Goal: Task Accomplishment & Management: Understand process/instructions

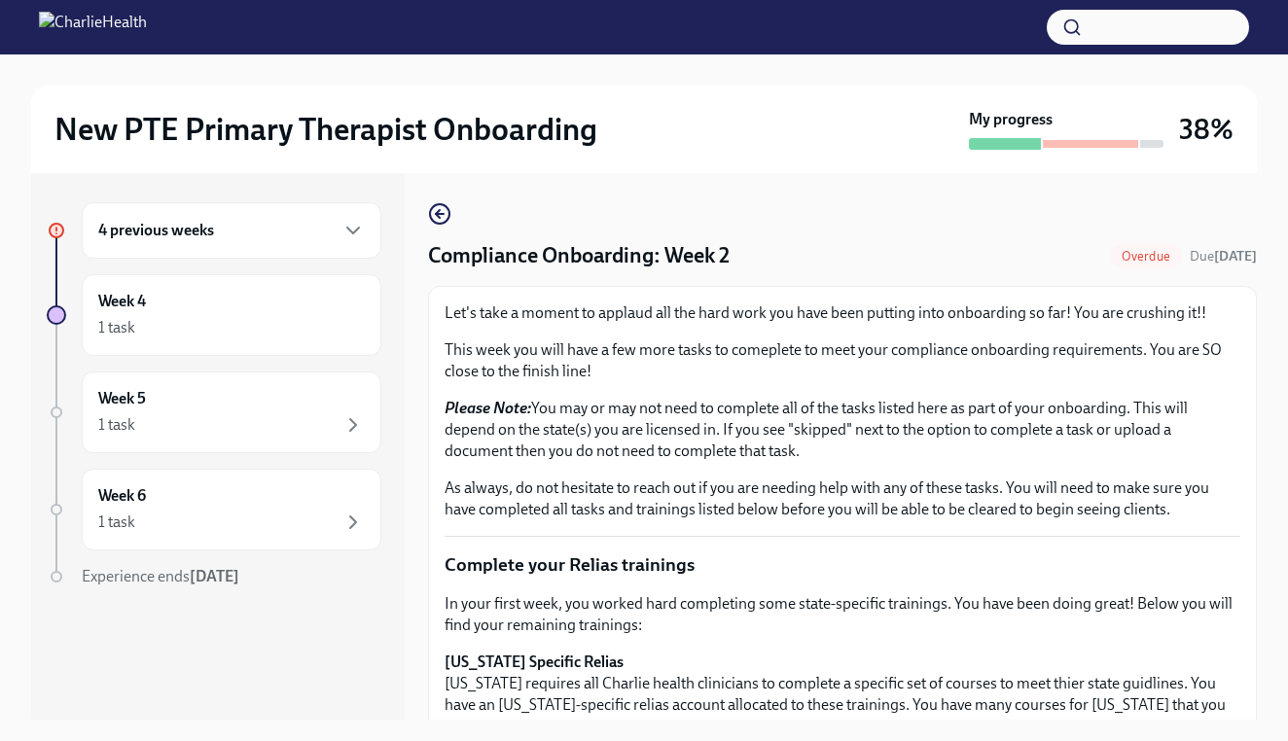
scroll to position [581, 0]
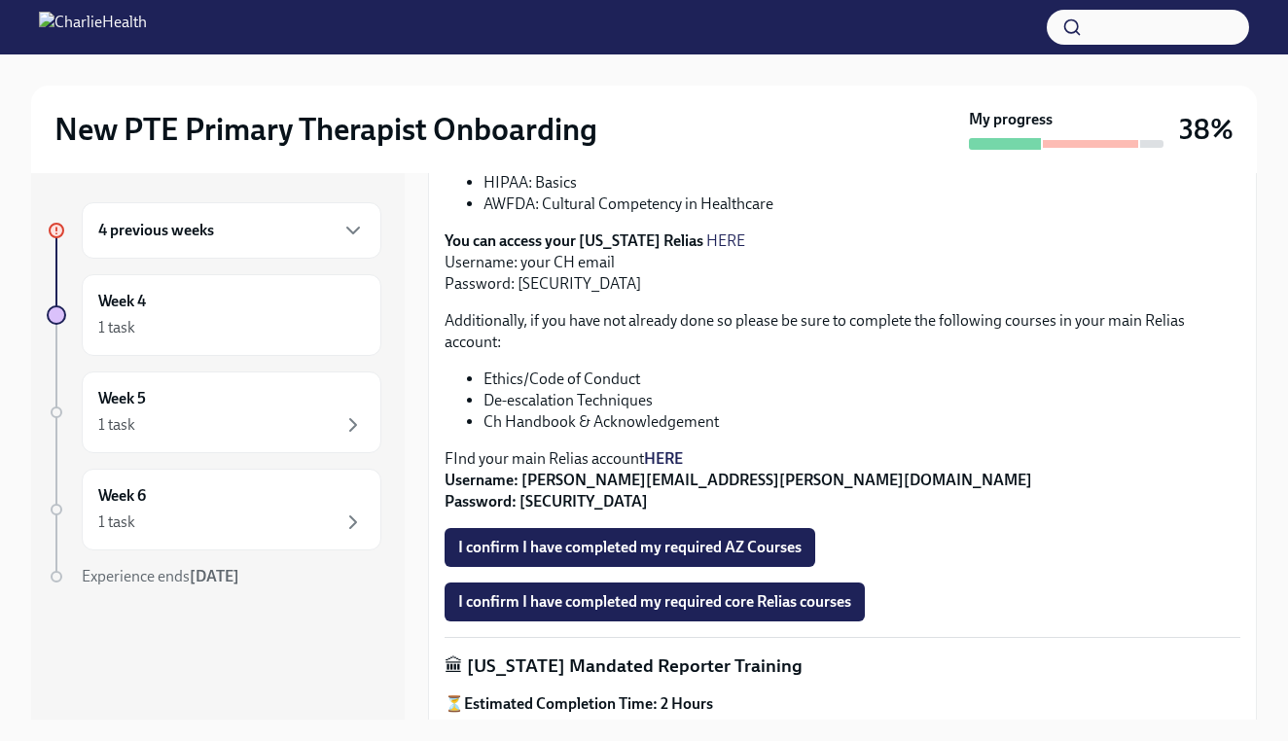
click at [288, 232] on div "4 previous weeks" at bounding box center [231, 230] width 266 height 23
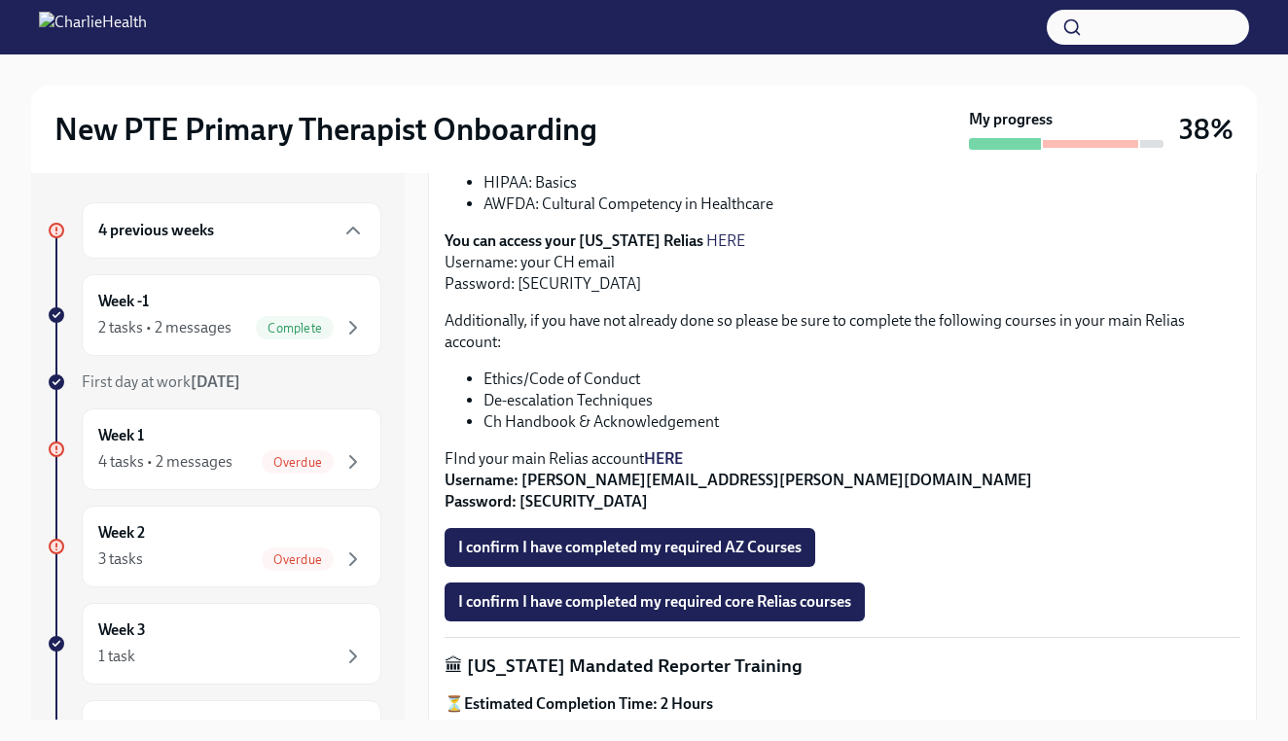
click at [877, 399] on li "De-escalation Techniques" at bounding box center [861, 400] width 757 height 21
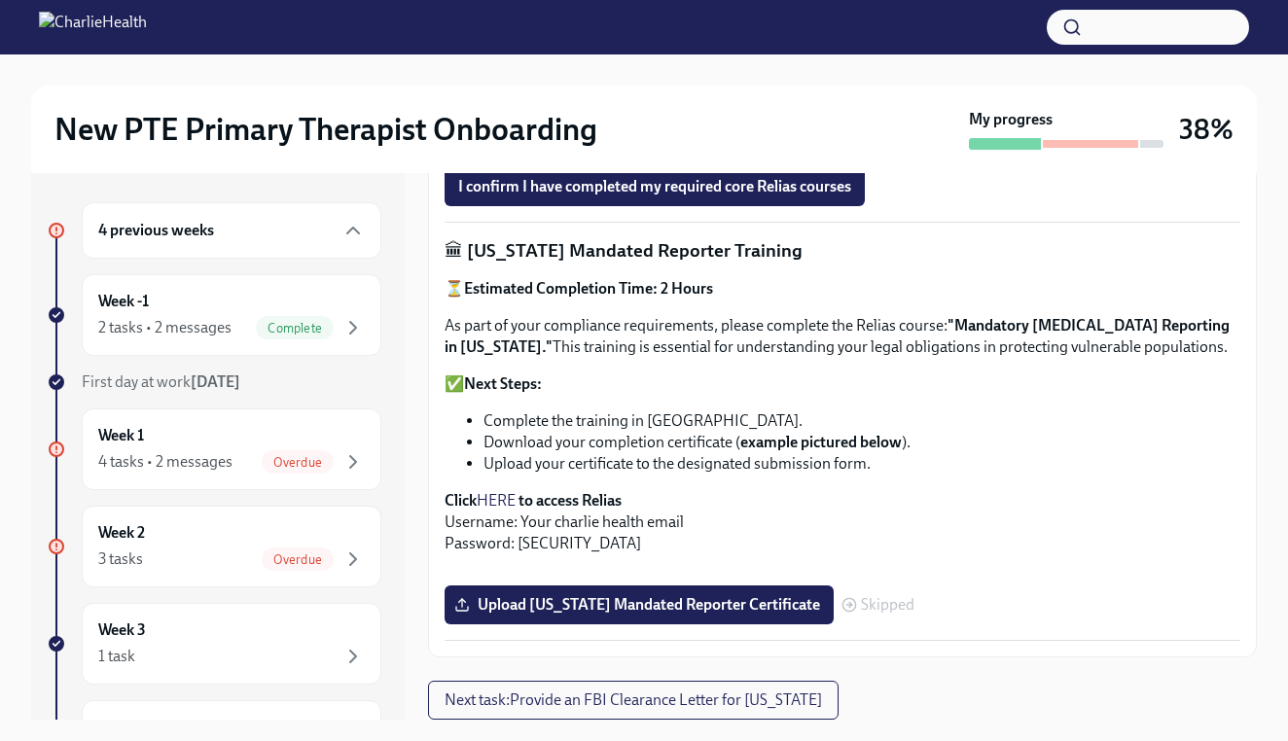
scroll to position [1081, 0]
click at [842, 433] on strong "example pictured below" at bounding box center [820, 442] width 161 height 18
click at [293, 549] on div "Overdue" at bounding box center [298, 559] width 72 height 23
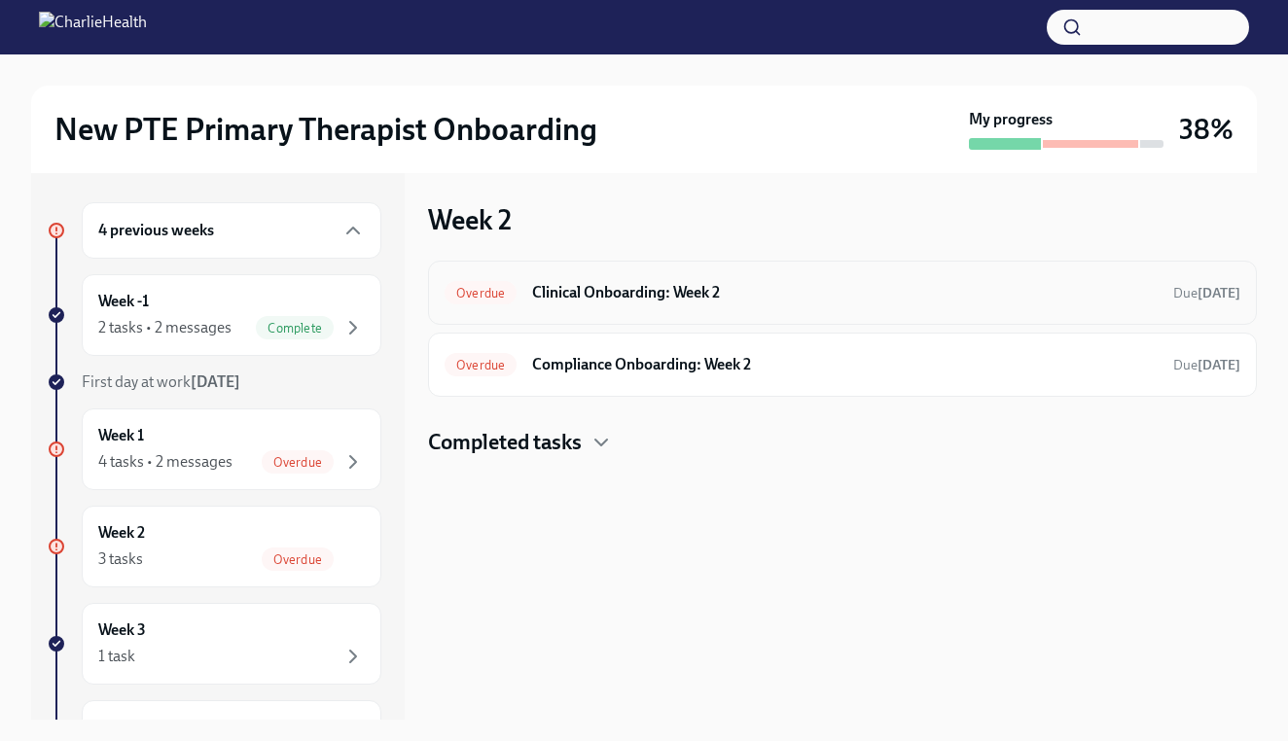
click at [498, 293] on span "Overdue" at bounding box center [480, 293] width 72 height 15
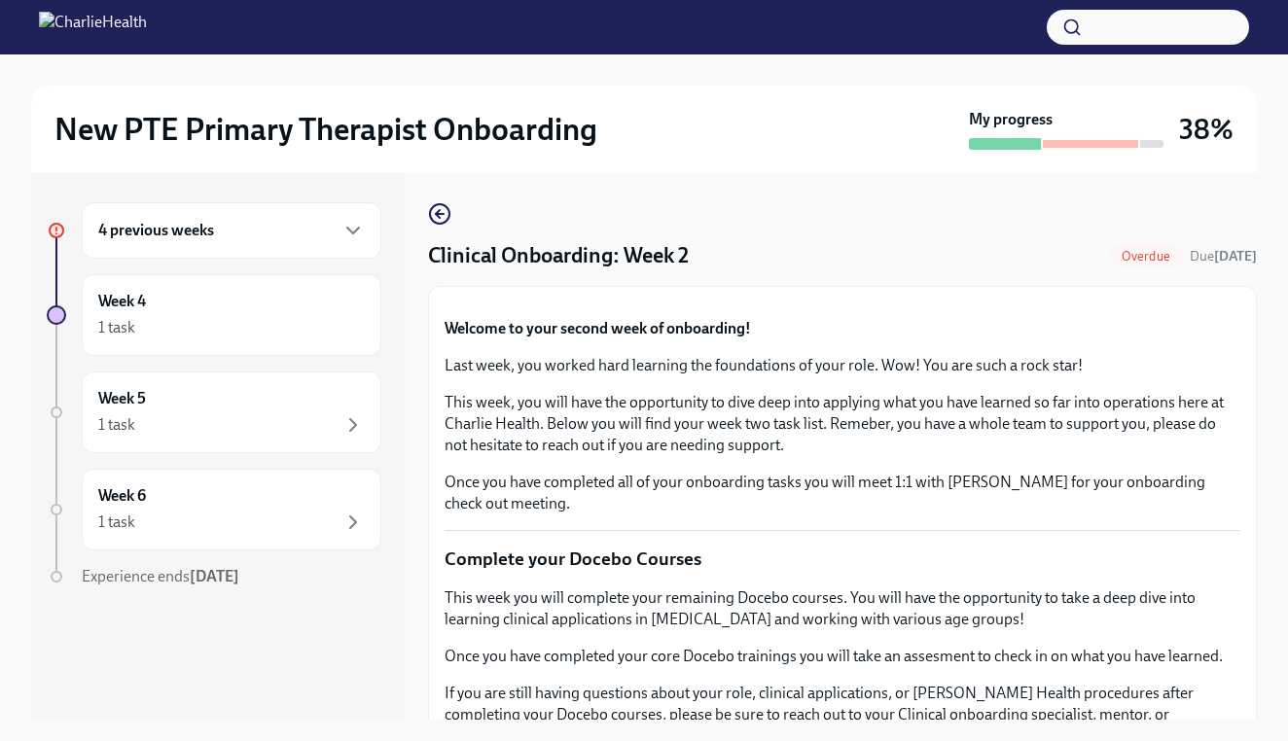
click at [1191, 302] on button "Zoom image" at bounding box center [842, 302] width 796 height 0
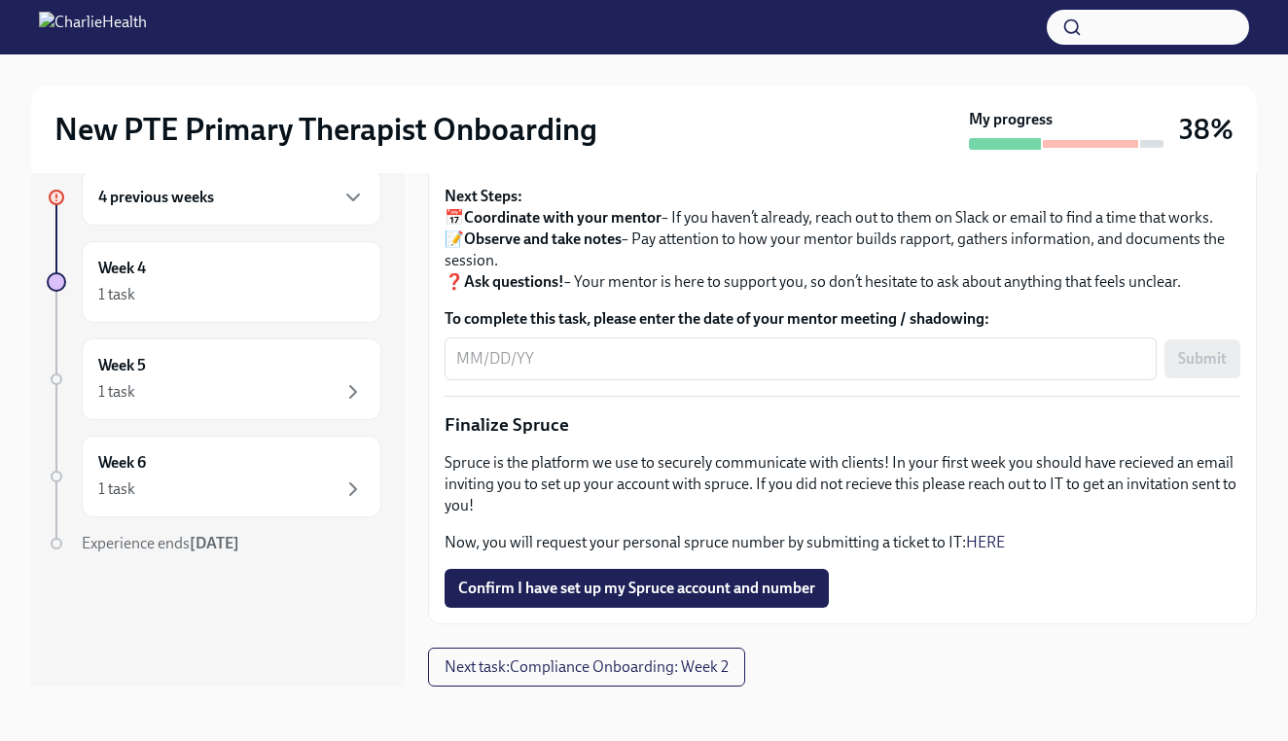
scroll to position [1990, 0]
click at [218, 261] on div "Week 4 1 task" at bounding box center [231, 282] width 266 height 49
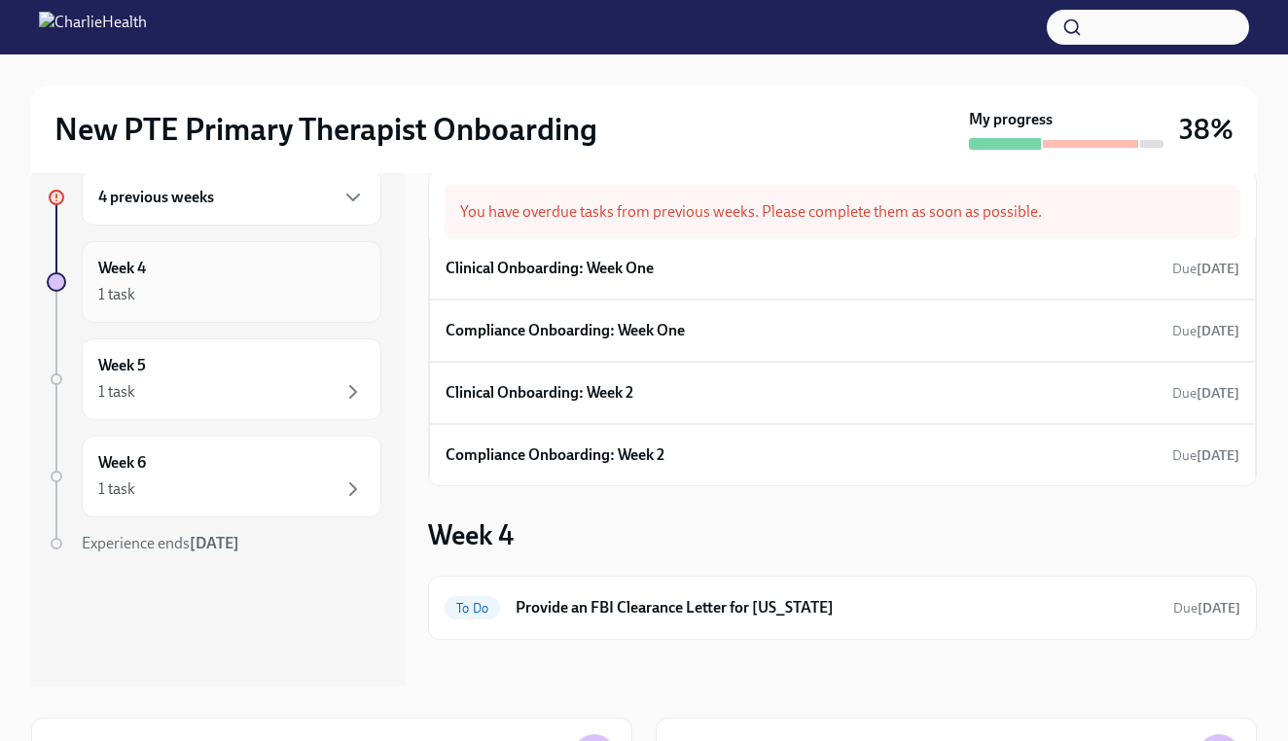
click at [310, 303] on div "1 task" at bounding box center [231, 294] width 266 height 23
click at [290, 399] on div "1 task" at bounding box center [231, 391] width 266 height 23
